Goal: Find contact information: Find contact information

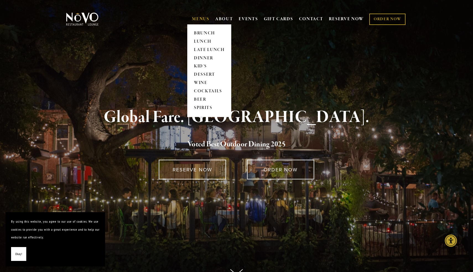
click at [196, 19] on link "MENUS" at bounding box center [200, 19] width 17 height 6
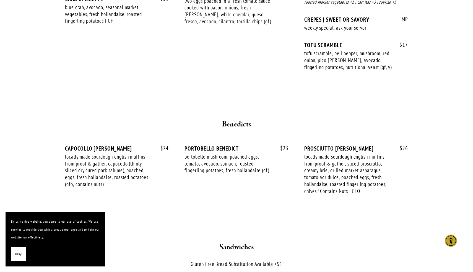
scroll to position [605, 0]
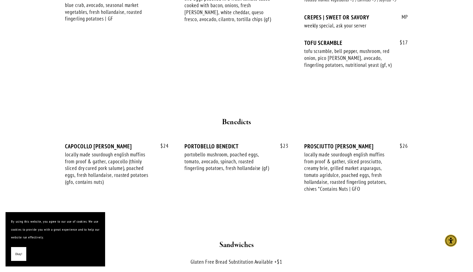
click at [21, 253] on span "Okay!" at bounding box center [18, 254] width 7 height 8
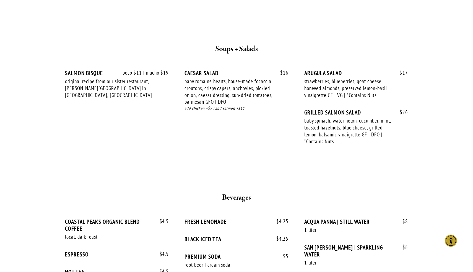
scroll to position [994, 0]
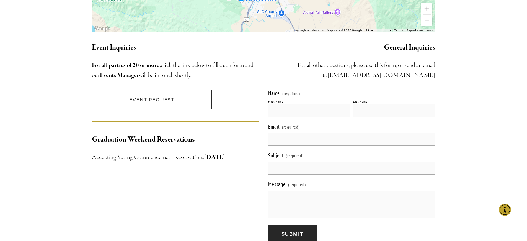
scroll to position [496, 0]
drag, startPoint x: 369, startPoint y: 71, endPoint x: 434, endPoint y: 70, distance: 65.6
click at [434, 70] on h3 "​For all other questions, please use this form, or send an email to info@novore…" at bounding box center [351, 70] width 167 height 20
copy link "info@novorestaurant.com"
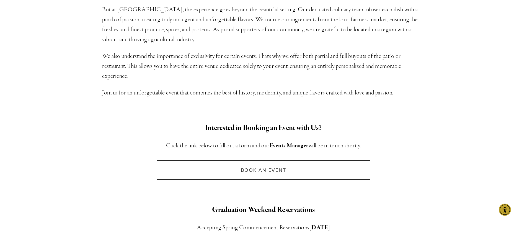
scroll to position [270, 0]
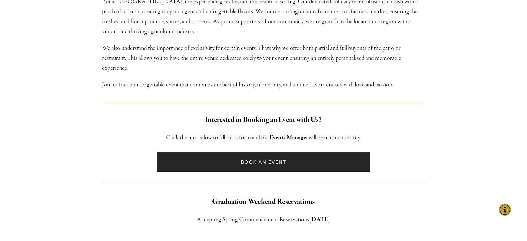
click at [312, 161] on link "Book an Event" at bounding box center [263, 162] width 213 height 20
